Goal: Task Accomplishment & Management: Manage account settings

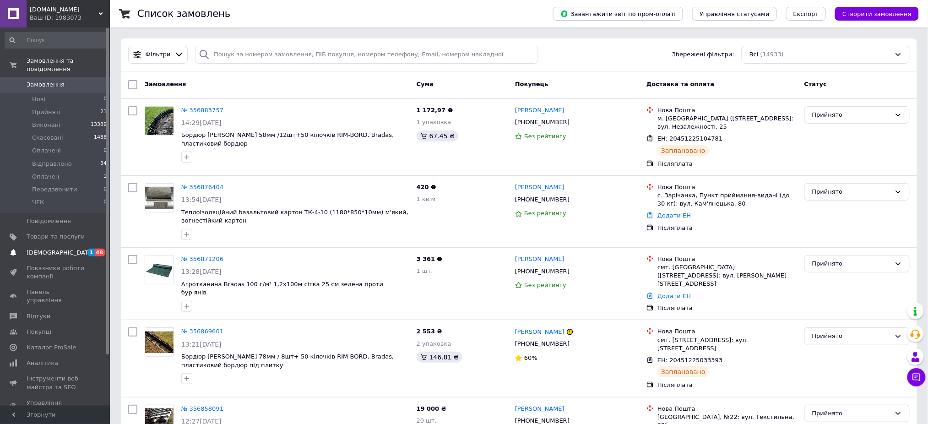
click at [34, 248] on span "[DEMOGRAPHIC_DATA]" at bounding box center [61, 252] width 68 height 8
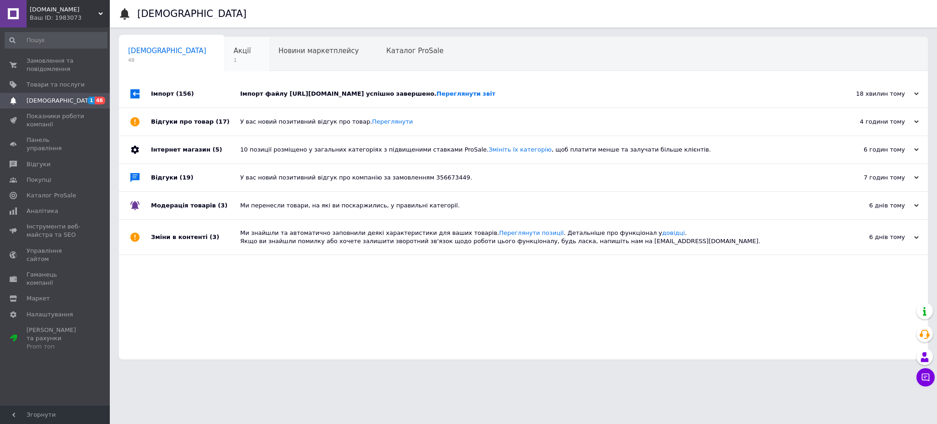
click at [234, 57] on span "1" at bounding box center [242, 60] width 17 height 7
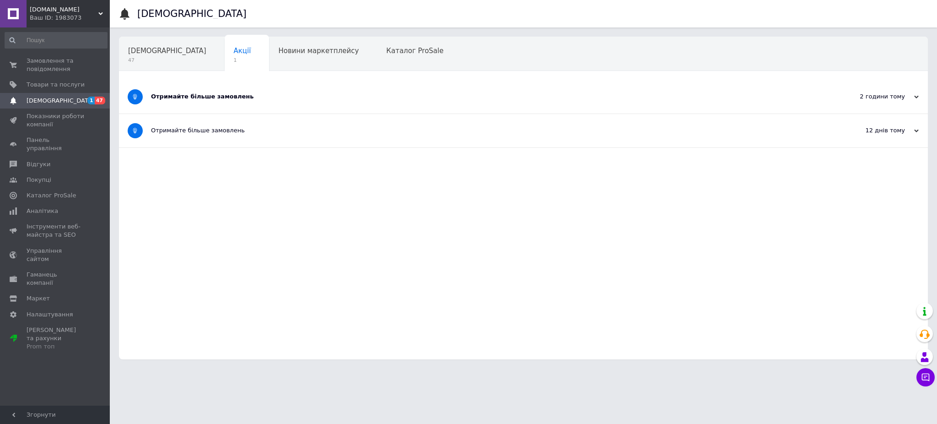
click at [196, 95] on div "Отримайте більше замовлень" at bounding box center [489, 96] width 676 height 8
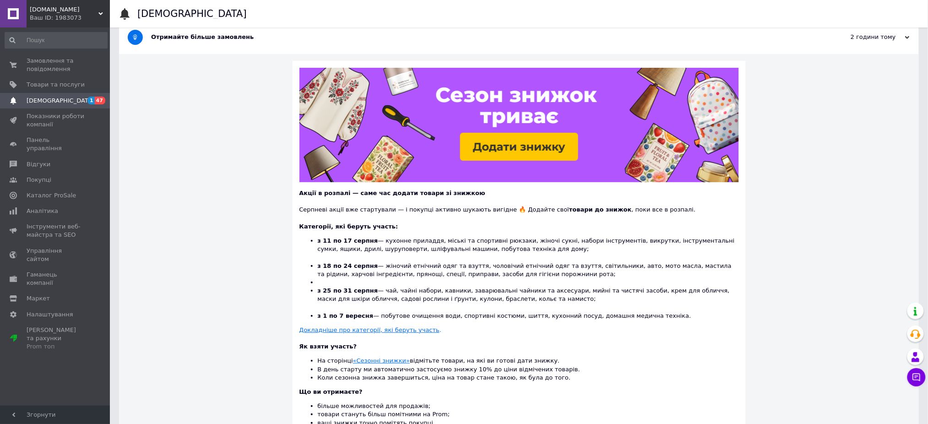
scroll to position [61, 0]
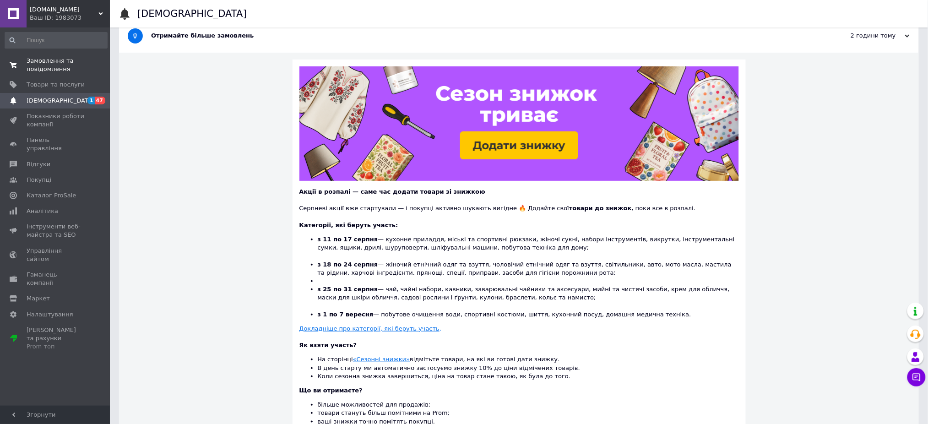
click at [32, 64] on span "Замовлення та повідомлення" at bounding box center [56, 65] width 58 height 16
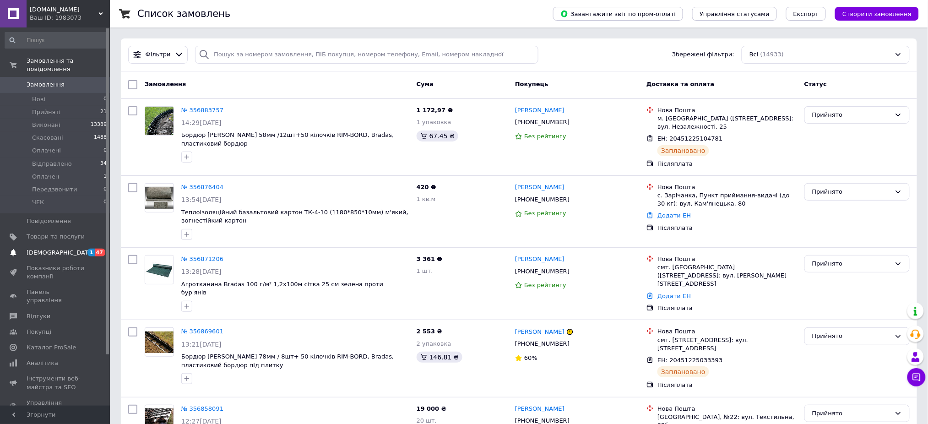
click at [32, 248] on span "[DEMOGRAPHIC_DATA]" at bounding box center [61, 252] width 68 height 8
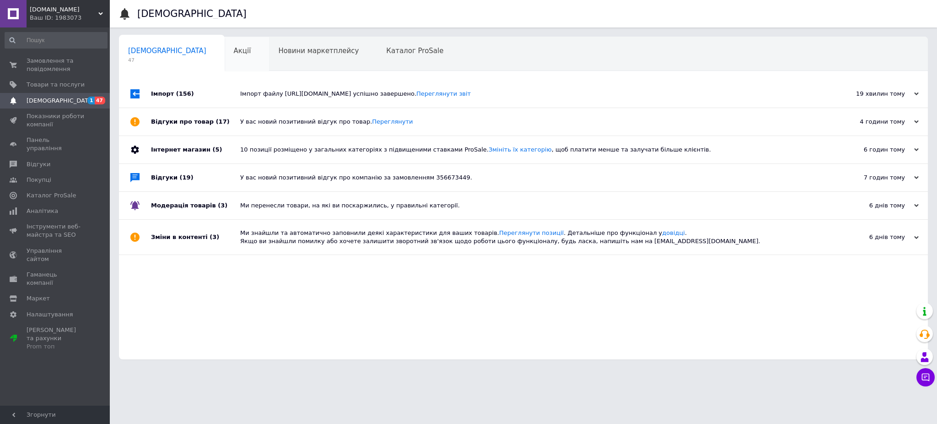
click at [234, 54] on span "Акції" at bounding box center [242, 51] width 17 height 8
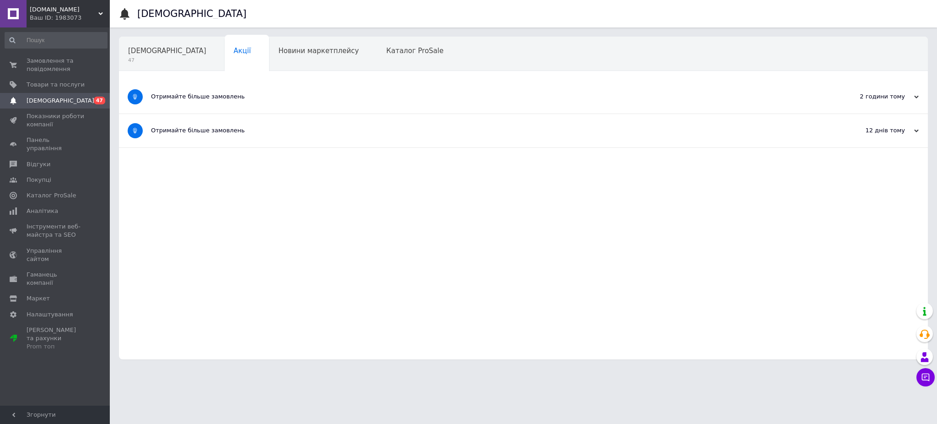
click at [212, 93] on div "Отримайте більше замовлень" at bounding box center [489, 96] width 676 height 8
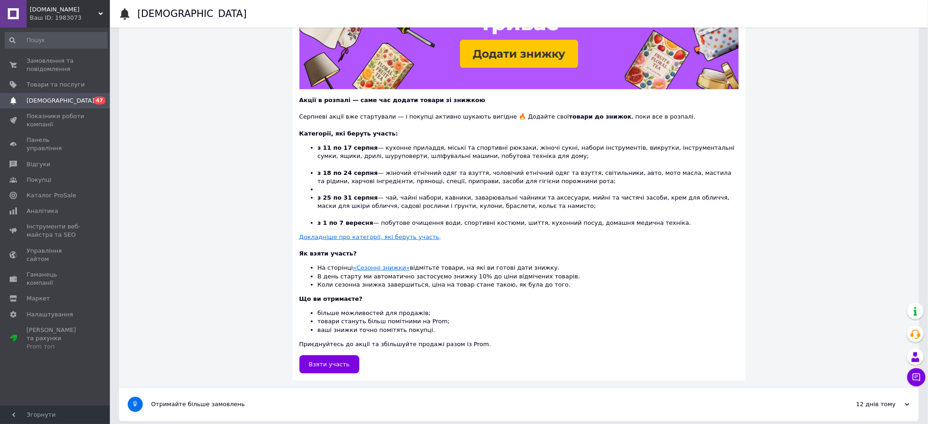
scroll to position [159, 0]
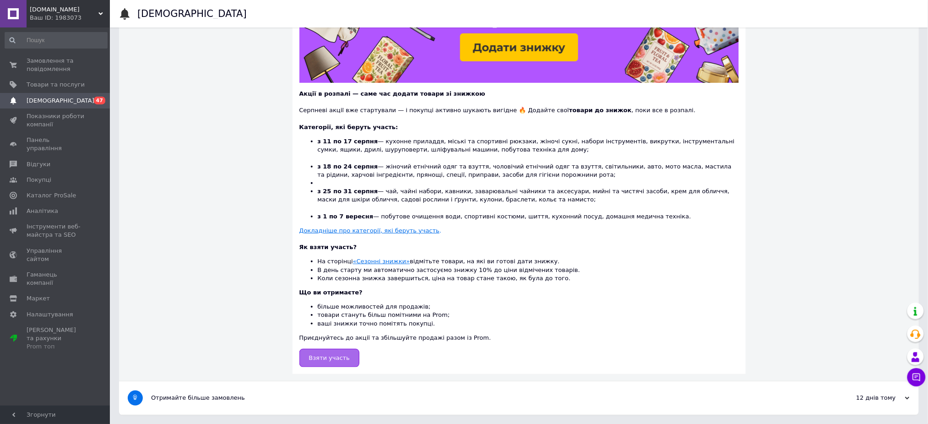
click at [330, 365] on link "Взяти участь" at bounding box center [329, 358] width 60 height 18
click at [41, 57] on span "Замовлення та повідомлення" at bounding box center [56, 65] width 58 height 16
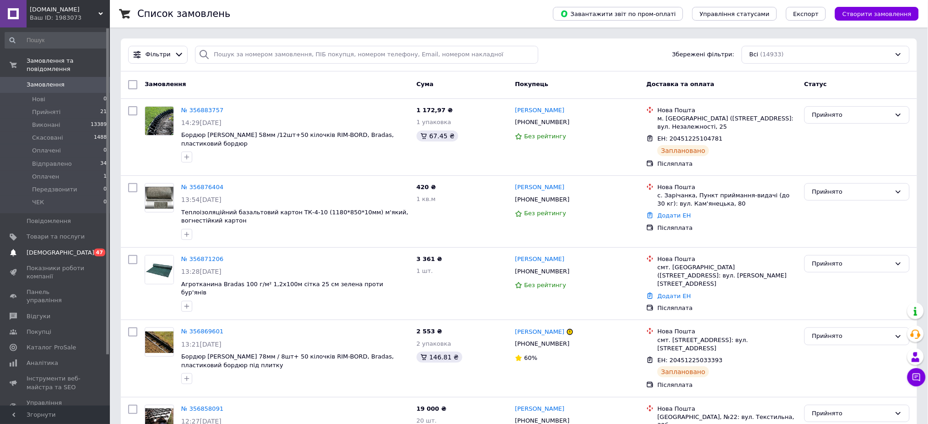
click at [44, 248] on span "[DEMOGRAPHIC_DATA]" at bounding box center [61, 252] width 68 height 8
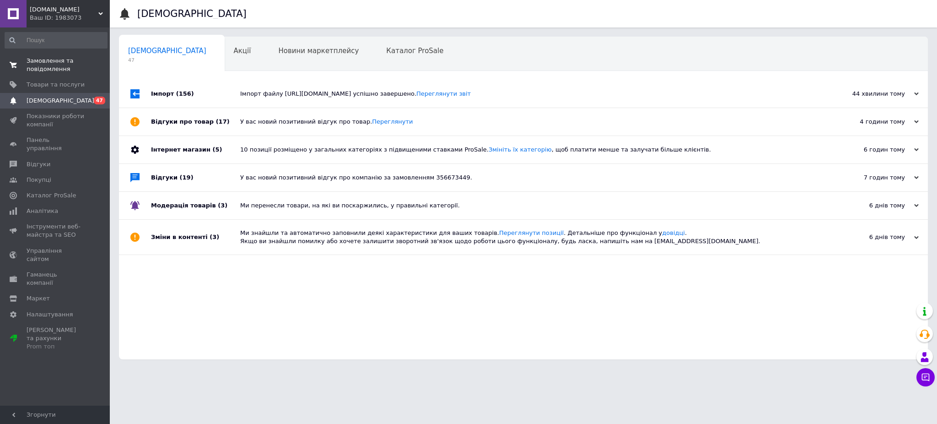
click at [50, 64] on span "Замовлення та повідомлення" at bounding box center [56, 65] width 58 height 16
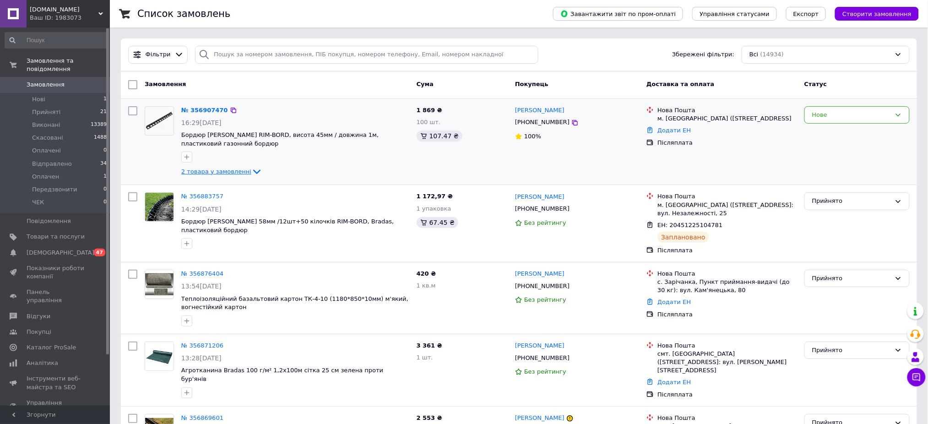
click at [251, 167] on icon at bounding box center [256, 171] width 11 height 11
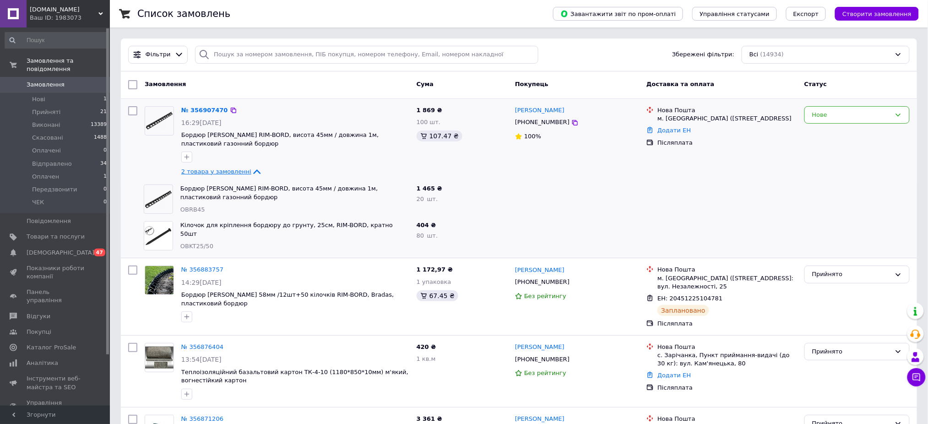
click at [51, 81] on span "Замовлення" at bounding box center [46, 85] width 38 height 8
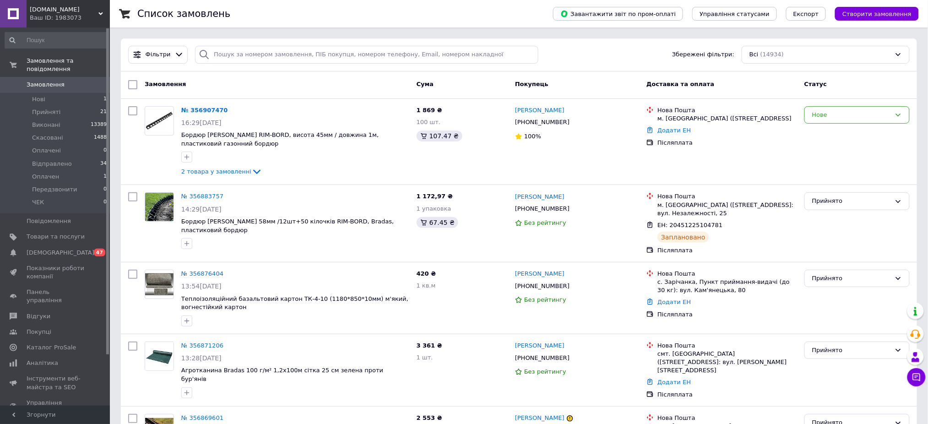
click at [194, 108] on link "№ 356907470" at bounding box center [204, 110] width 47 height 7
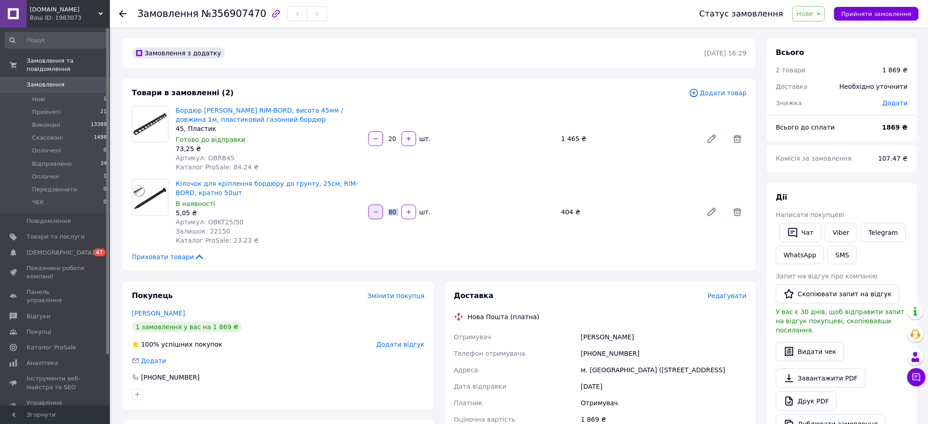
drag, startPoint x: 400, startPoint y: 211, endPoint x: 379, endPoint y: 214, distance: 21.7
click at [379, 214] on div "80   шт." at bounding box center [460, 212] width 187 height 15
click at [390, 211] on input "80" at bounding box center [392, 212] width 15 height 7
drag, startPoint x: 394, startPoint y: 212, endPoint x: 387, endPoint y: 213, distance: 7.8
click at [387, 213] on input "80" at bounding box center [392, 212] width 15 height 7
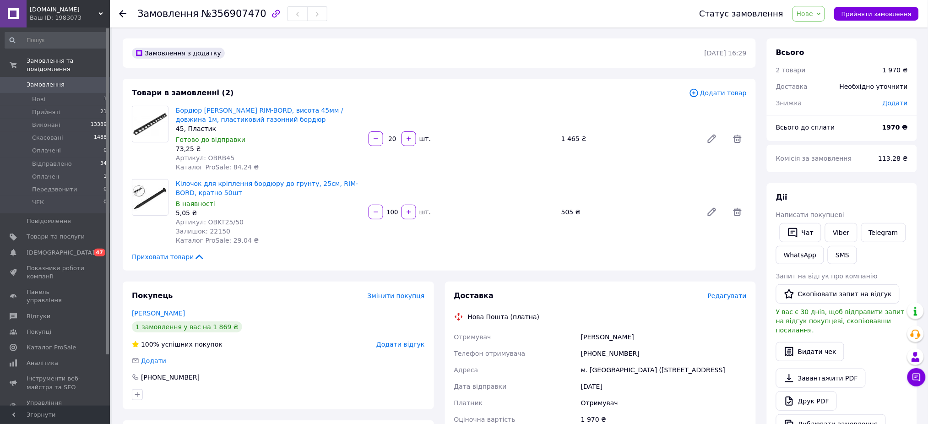
type input "100"
click at [45, 81] on span "Замовлення" at bounding box center [46, 85] width 38 height 8
